Goal: Information Seeking & Learning: Learn about a topic

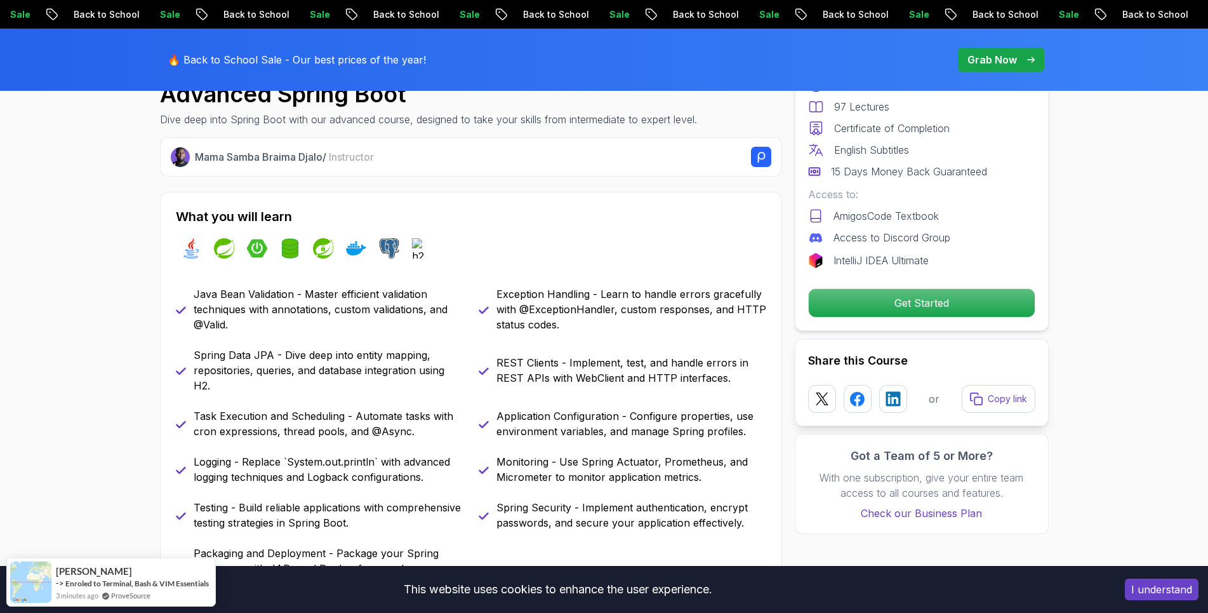
scroll to position [518, 0]
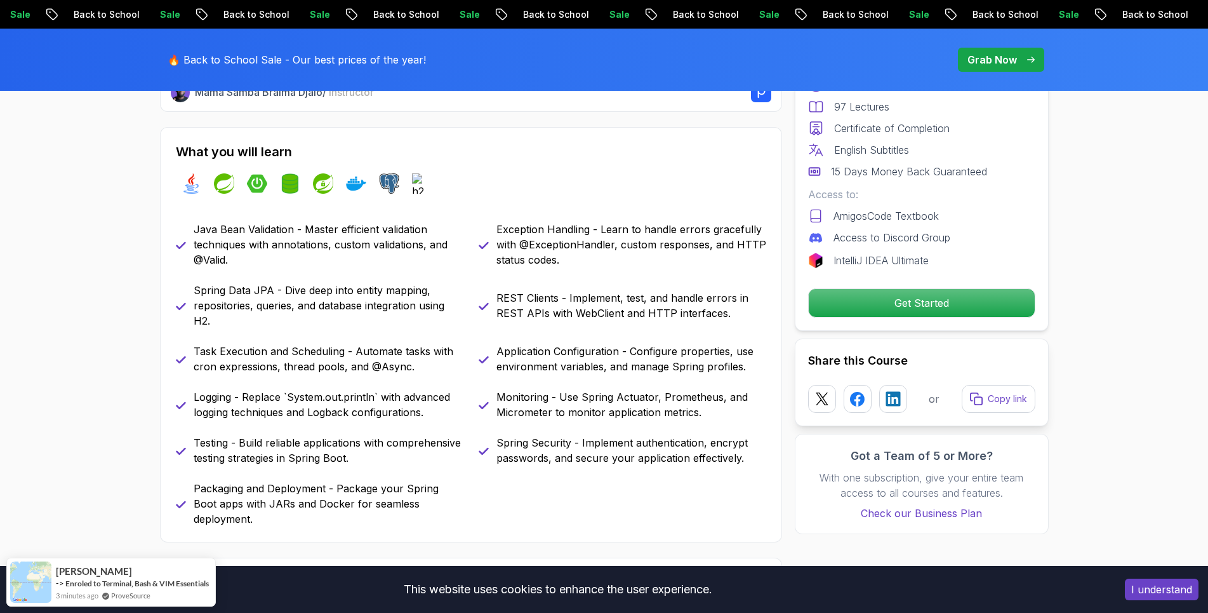
click at [677, 326] on div "REST Clients - Implement, test, and handle errors in REST APIs with WebClient a…" at bounding box center [623, 306] width 288 height 46
click at [606, 326] on div "REST Clients - Implement, test, and handle errors in REST APIs with WebClient a…" at bounding box center [623, 306] width 288 height 46
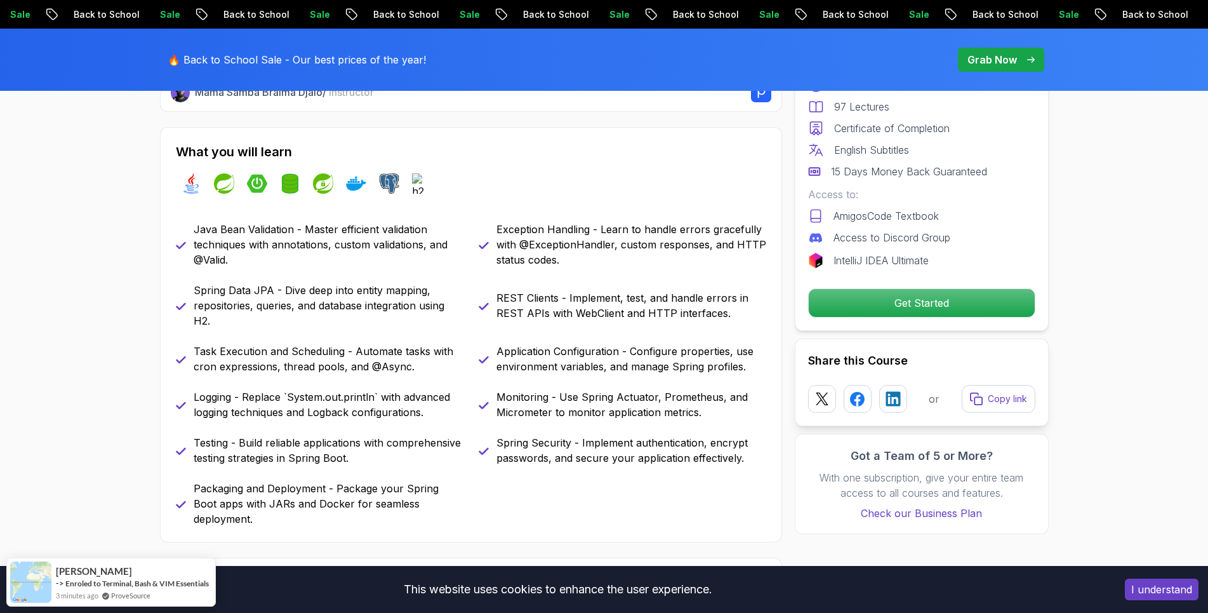
click at [568, 326] on div "REST Clients - Implement, test, and handle errors in REST APIs with WebClient a…" at bounding box center [623, 306] width 288 height 46
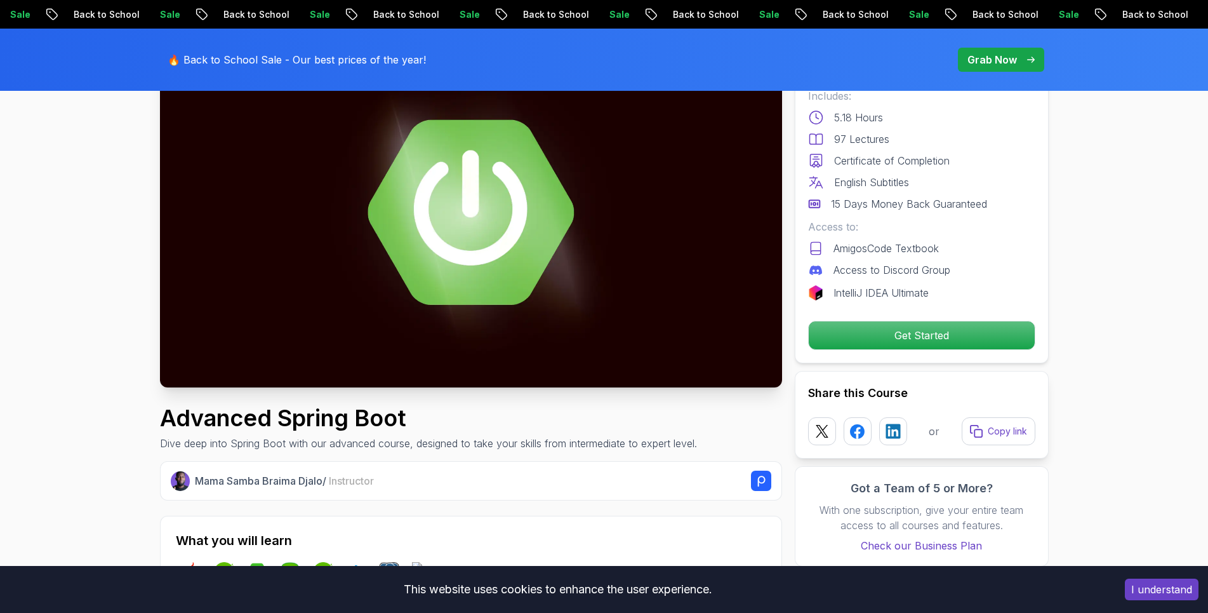
scroll to position [0, 0]
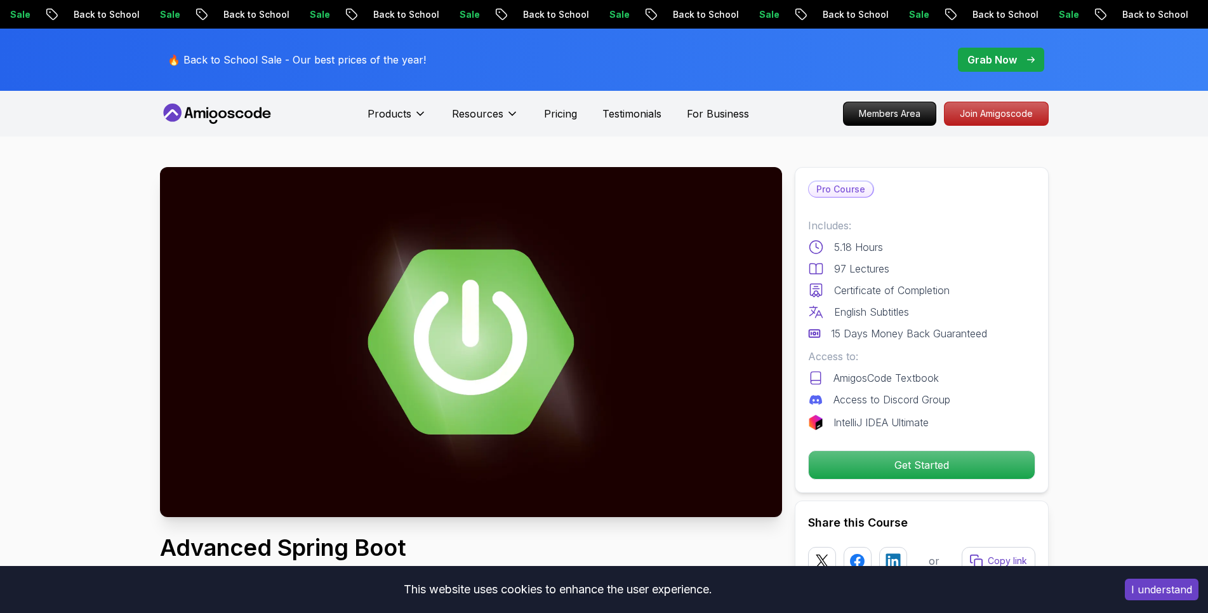
click at [916, 262] on div "97 Lectures" at bounding box center [921, 268] width 227 height 15
click at [914, 262] on div "97 Lectures" at bounding box center [921, 268] width 227 height 15
click at [915, 262] on div "97 Lectures" at bounding box center [921, 268] width 227 height 15
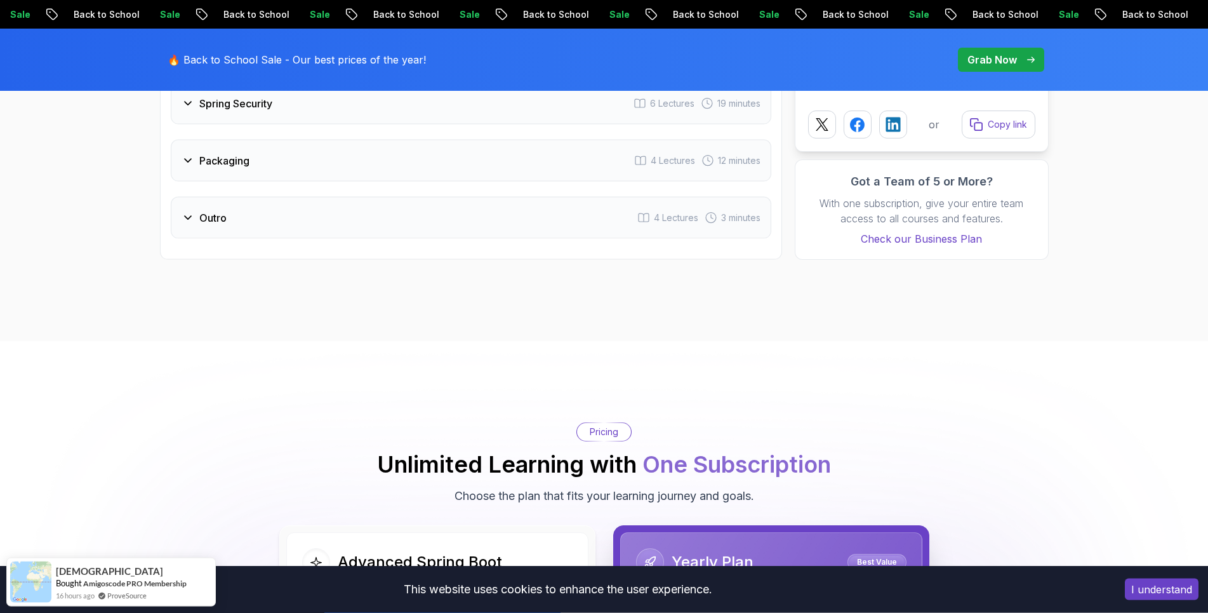
scroll to position [1821, 0]
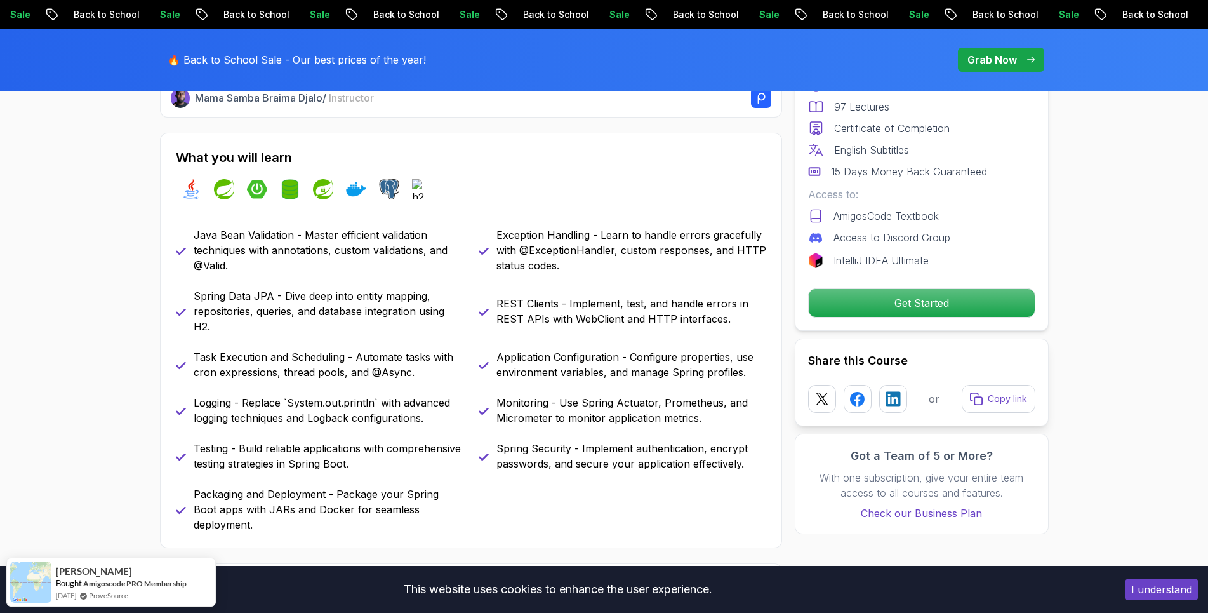
scroll to position [0, 0]
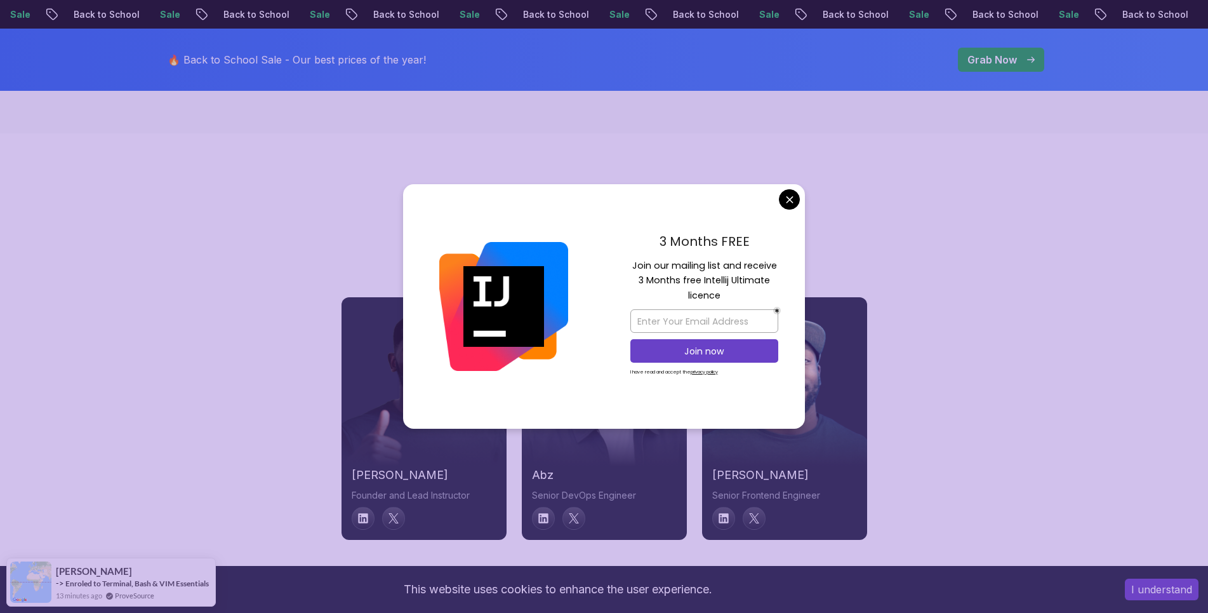
scroll to position [4534, 0]
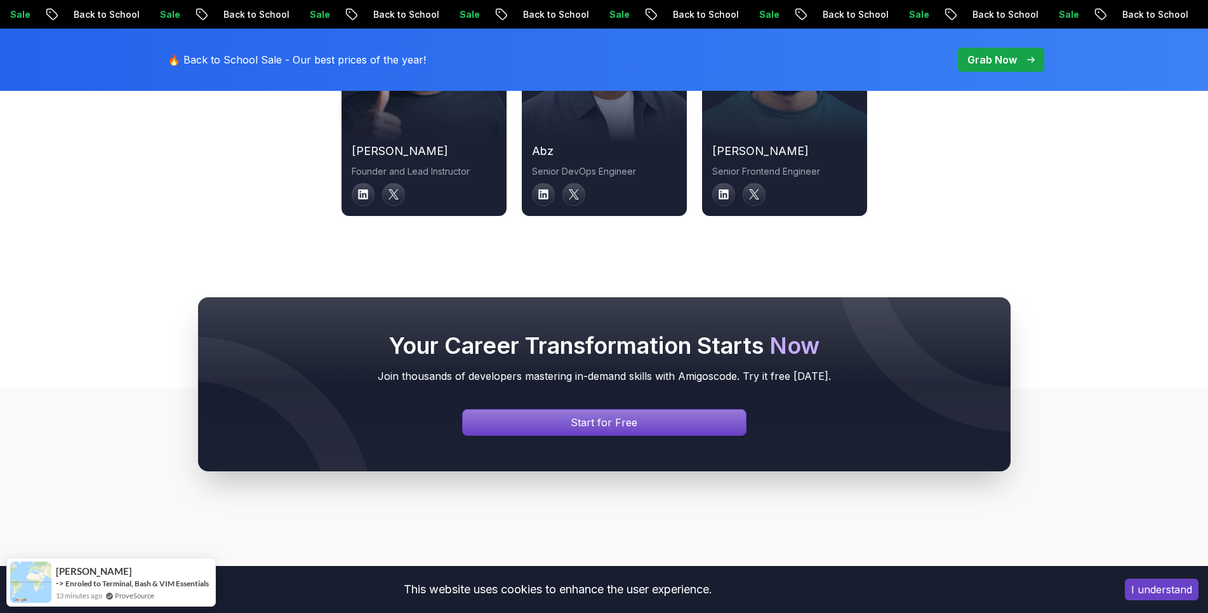
scroll to position [4800, 0]
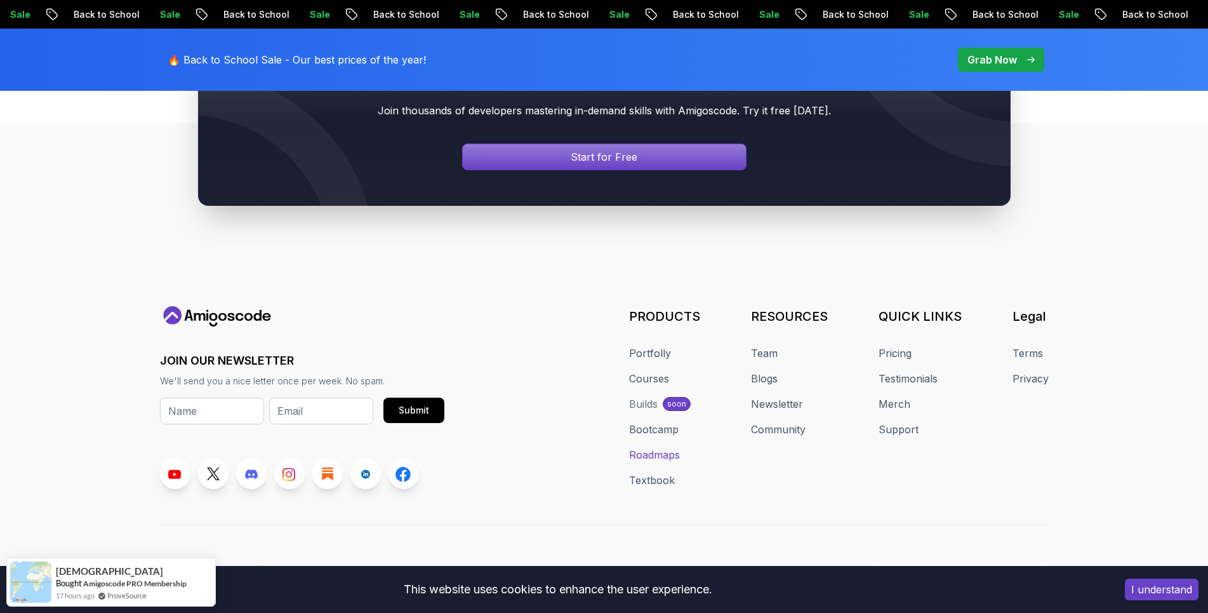
click at [650, 447] on link "Roadmaps" at bounding box center [654, 454] width 51 height 15
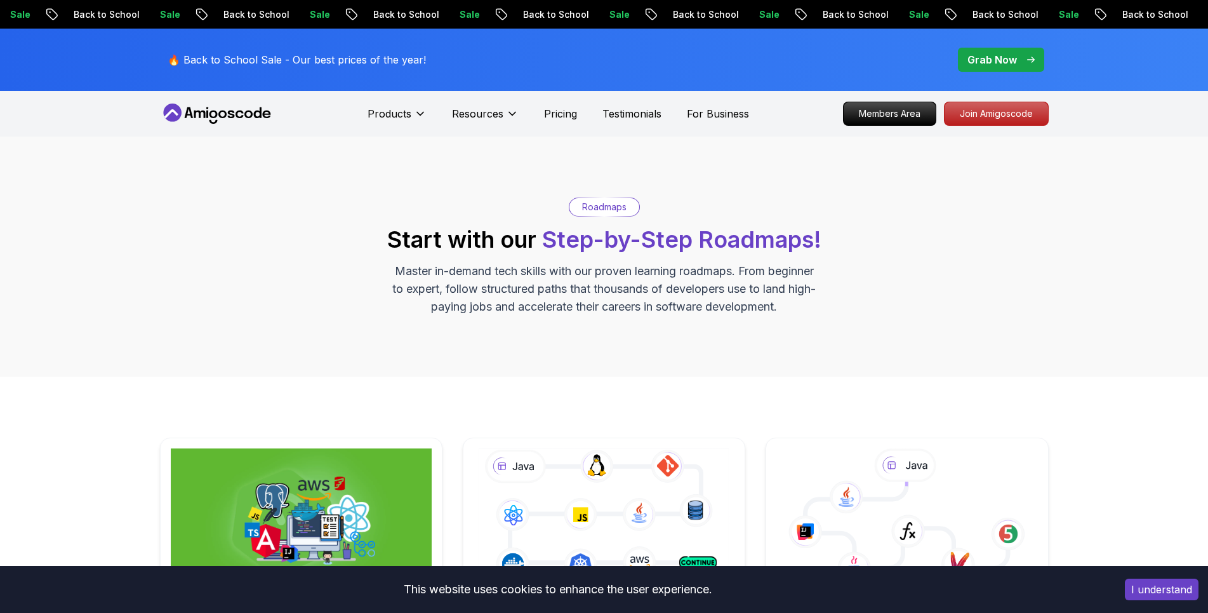
scroll to position [324, 0]
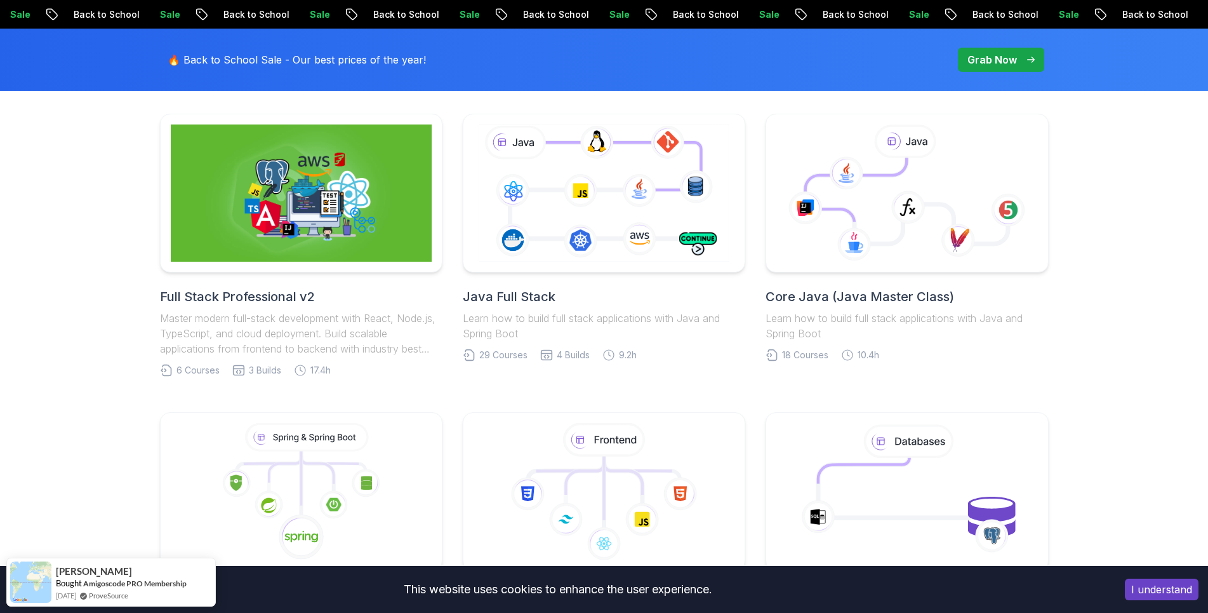
click at [1135, 584] on button "I understand" at bounding box center [1162, 590] width 74 height 22
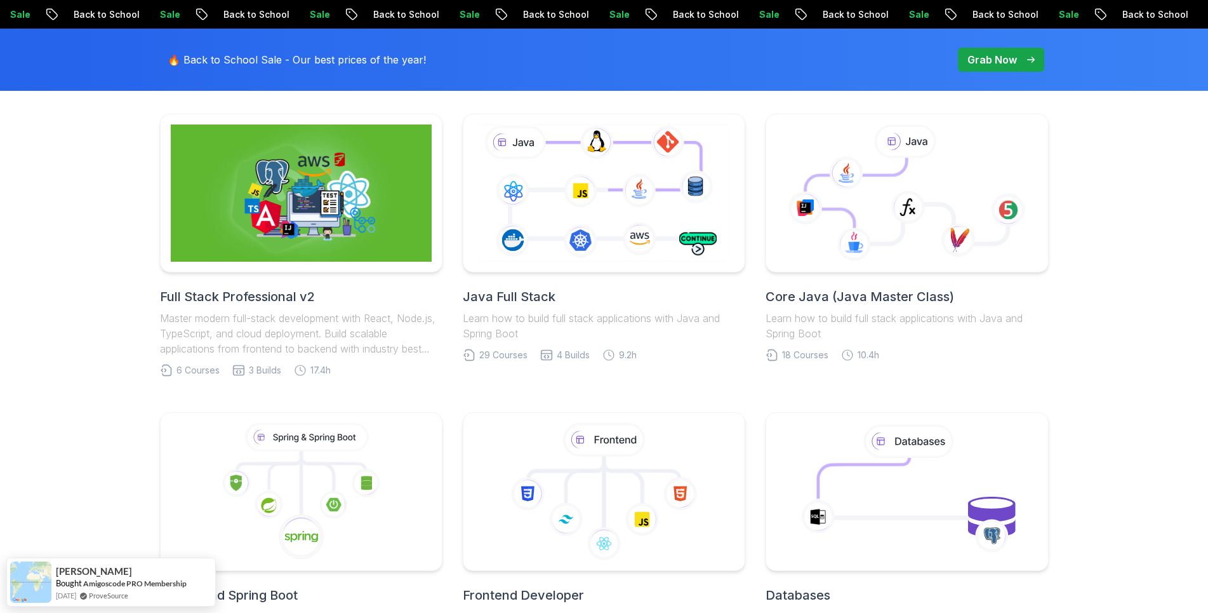
click at [1130, 463] on div "Full Stack Professional v2 Master modern full-stack development with React, Nod…" at bounding box center [604, 544] width 1208 height 982
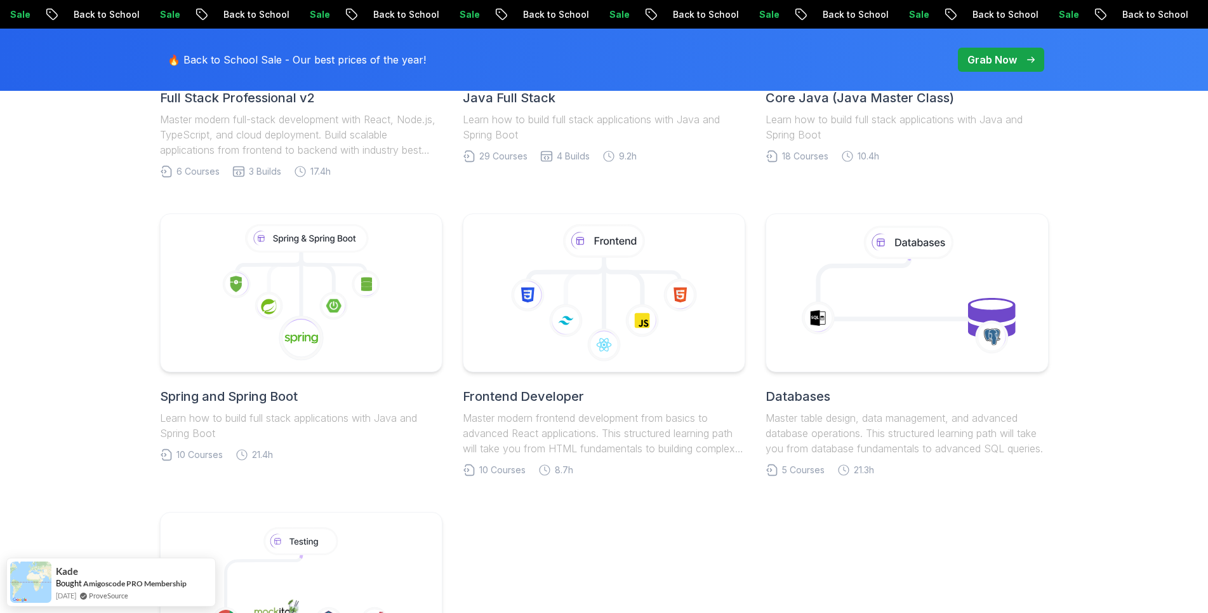
scroll to position [717, 0]
